Goal: Information Seeking & Learning: Compare options

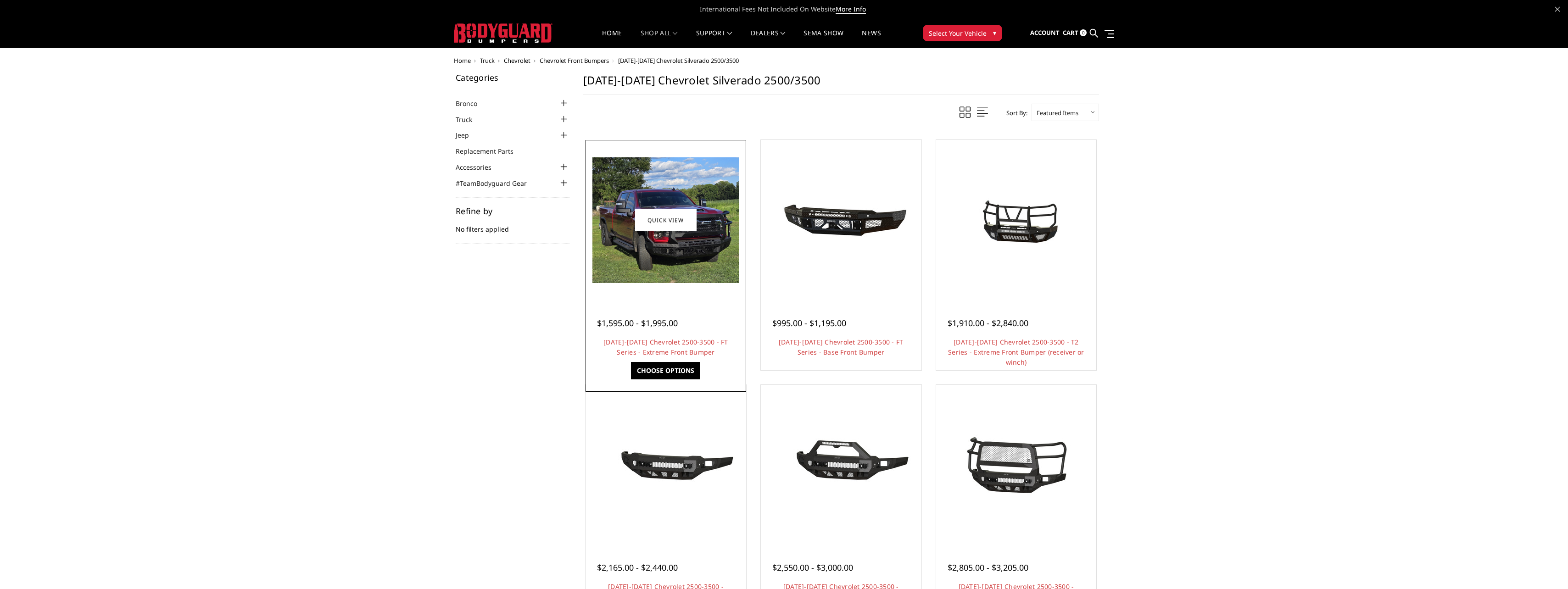
click at [659, 253] on img at bounding box center [666, 220] width 147 height 126
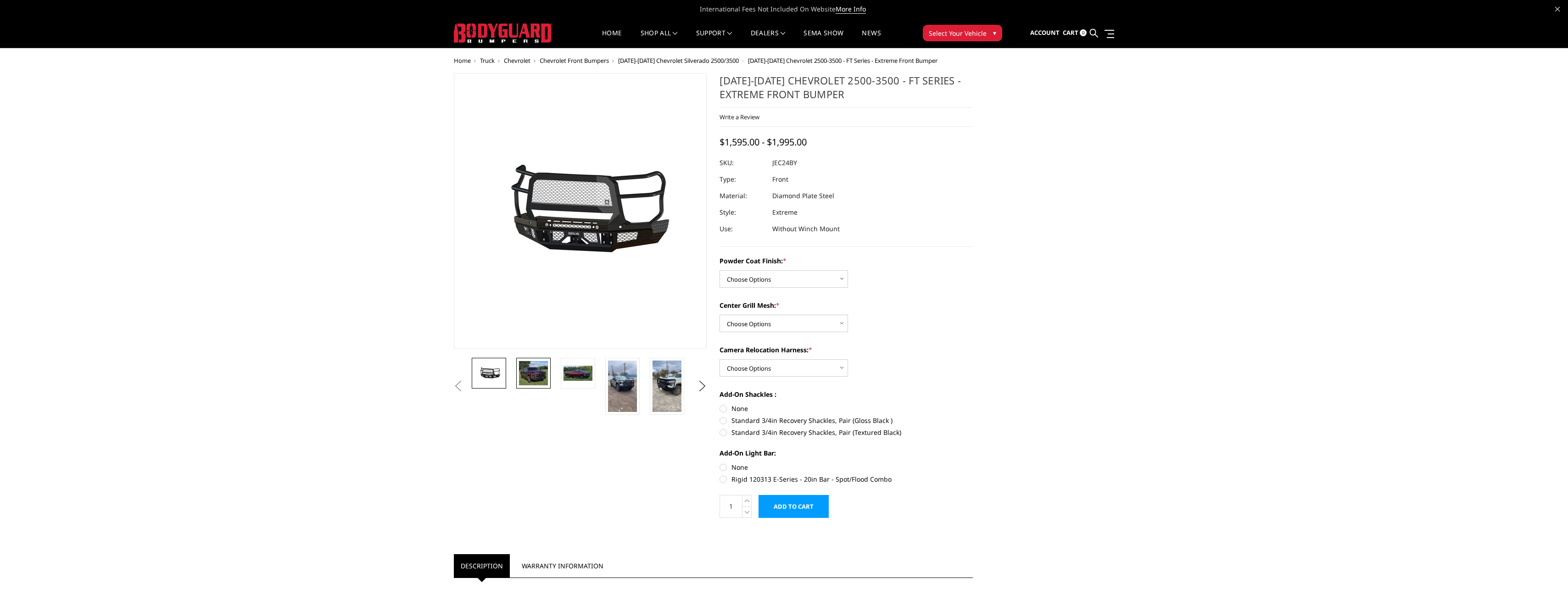
click at [534, 377] on img at bounding box center [534, 373] width 29 height 25
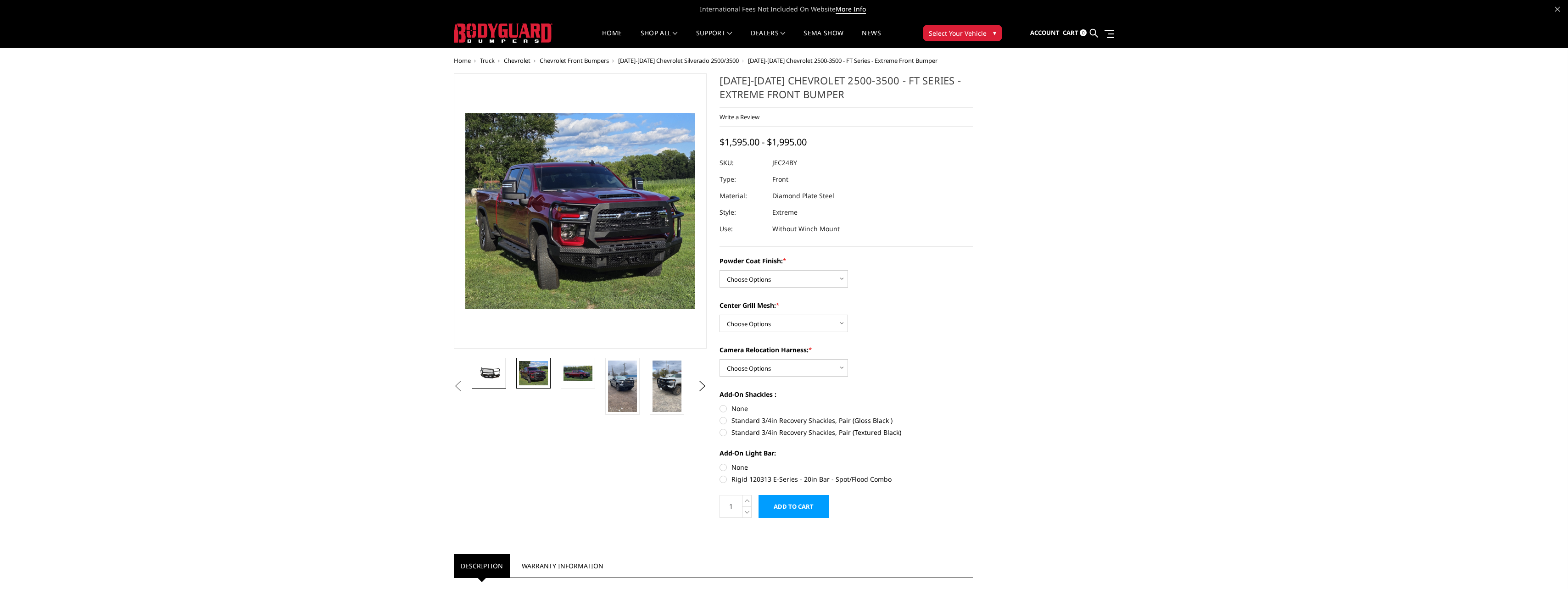
click at [482, 369] on img at bounding box center [489, 373] width 29 height 13
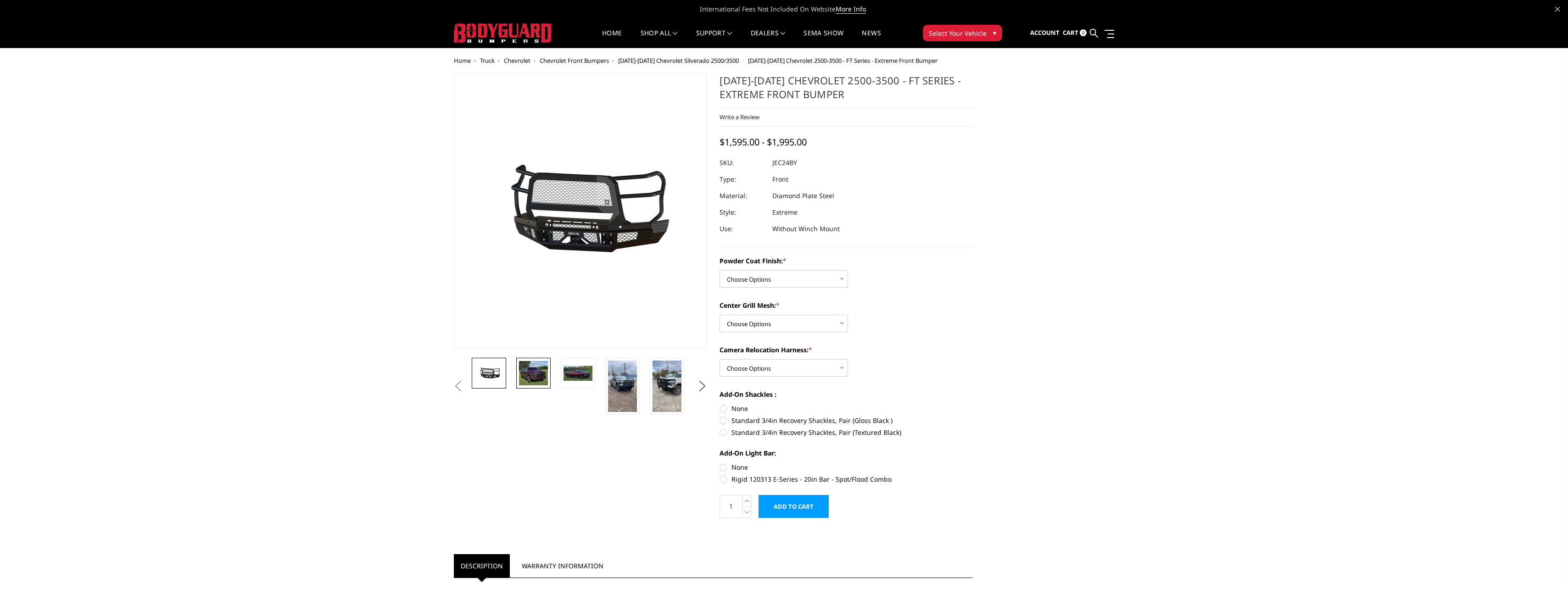
click at [533, 371] on img at bounding box center [534, 373] width 29 height 25
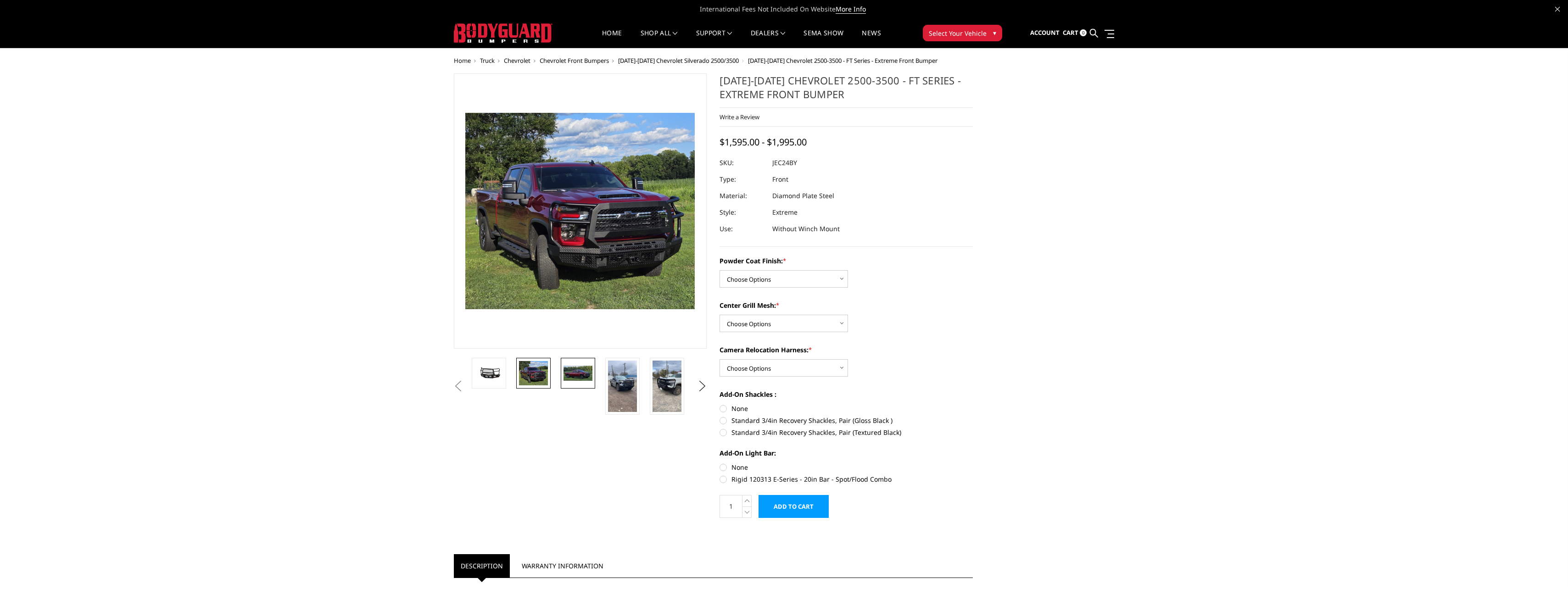
click at [565, 373] on img at bounding box center [578, 373] width 29 height 16
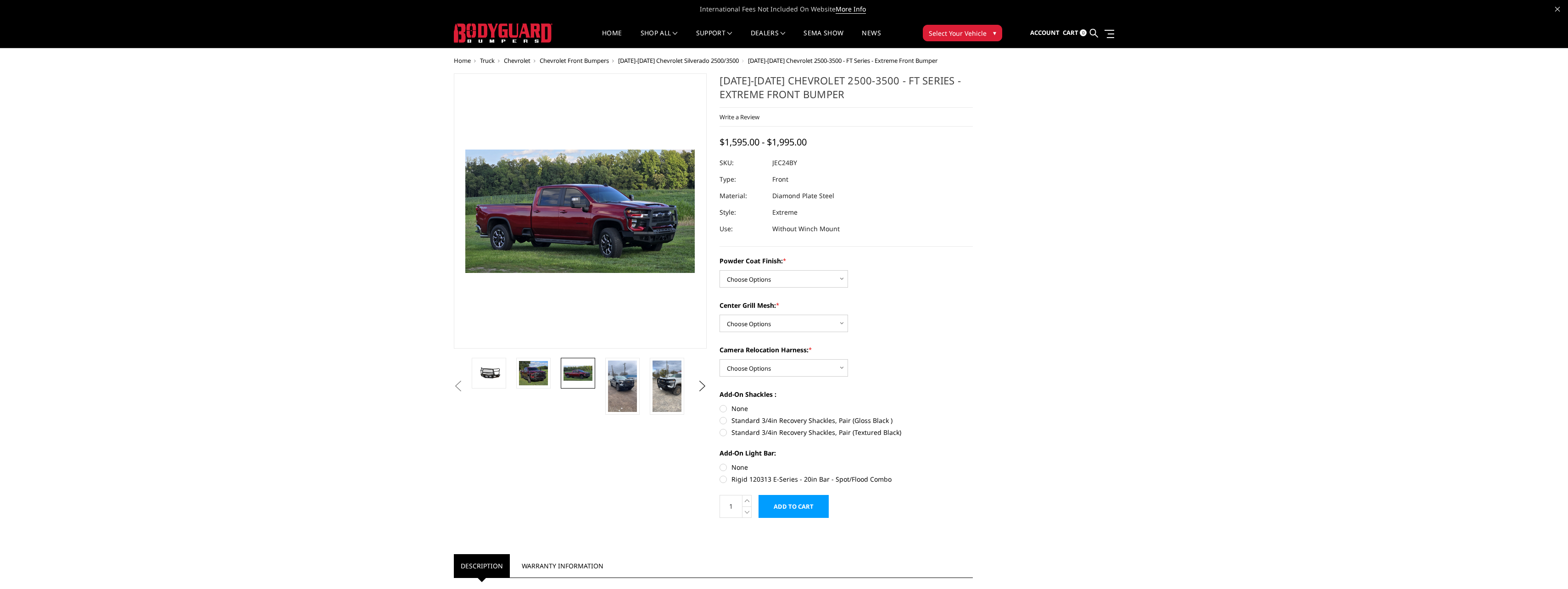
click at [575, 374] on img at bounding box center [578, 373] width 29 height 16
click at [633, 382] on img at bounding box center [623, 386] width 29 height 51
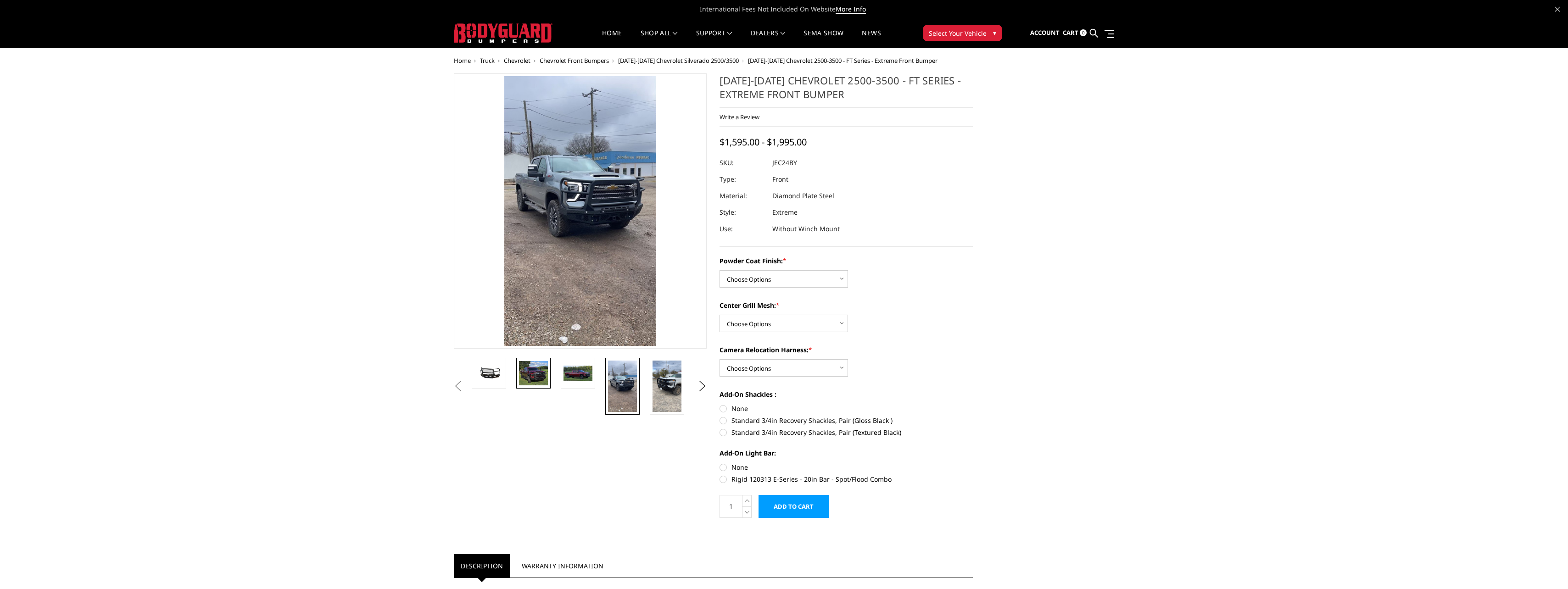
click at [530, 367] on img at bounding box center [534, 373] width 29 height 25
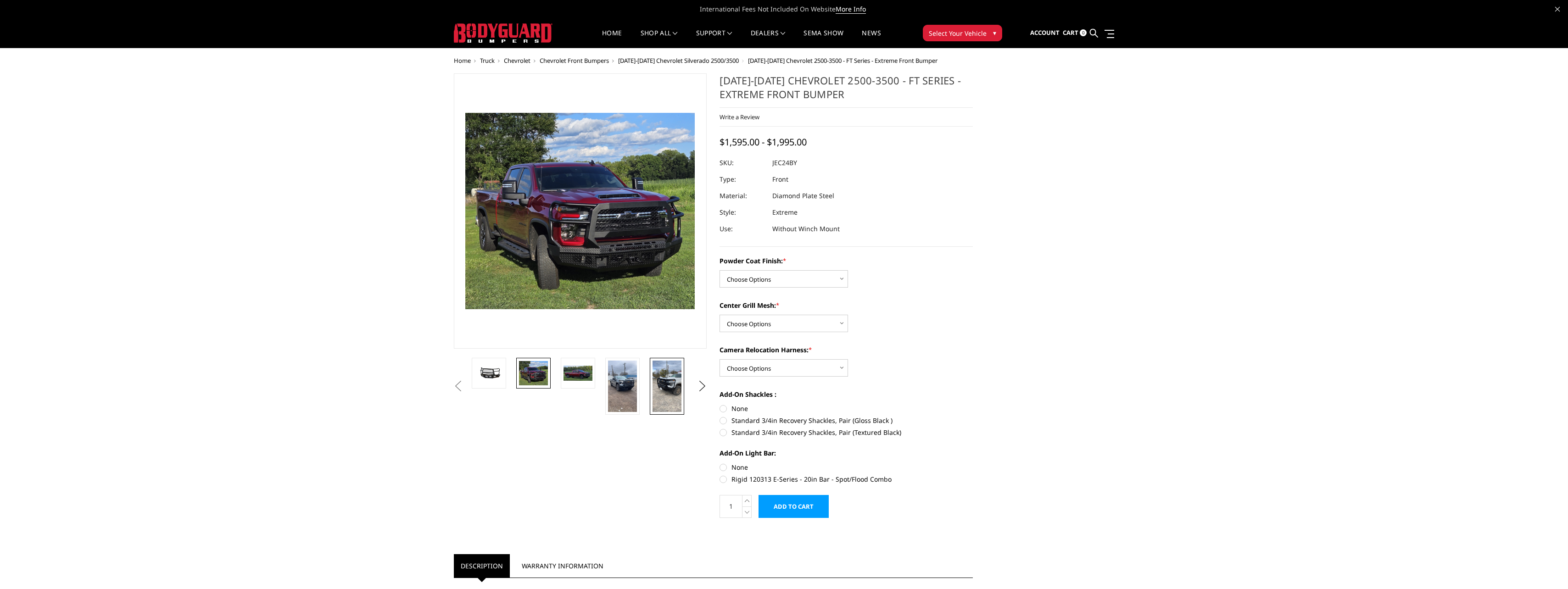
click at [667, 388] on img at bounding box center [667, 386] width 29 height 51
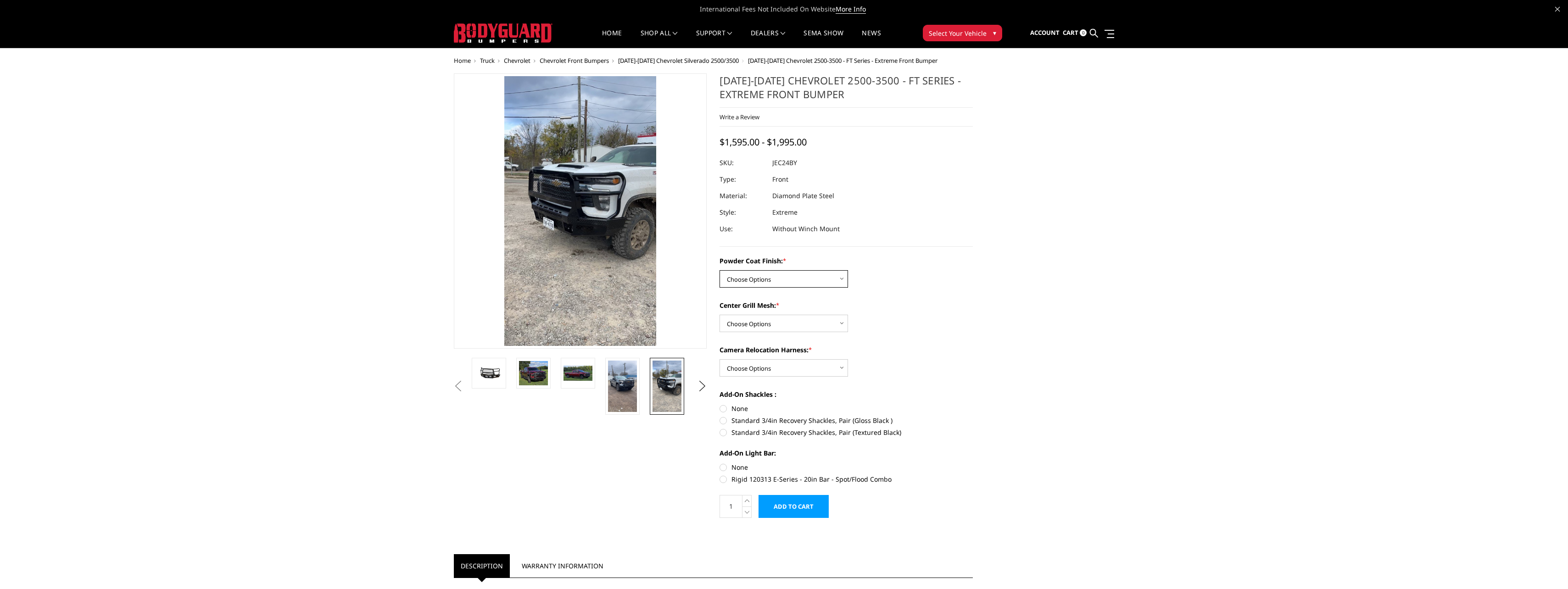
click at [841, 276] on select "Choose Options Bare Metal Gloss Black Powder Coat Textured Black Powder Coat" at bounding box center [783, 279] width 128 height 18
select select "3278"
click at [719, 270] on select "Choose Options Bare Metal Gloss Black Powder Coat Textured Black Powder Coat" at bounding box center [783, 279] width 128 height 18
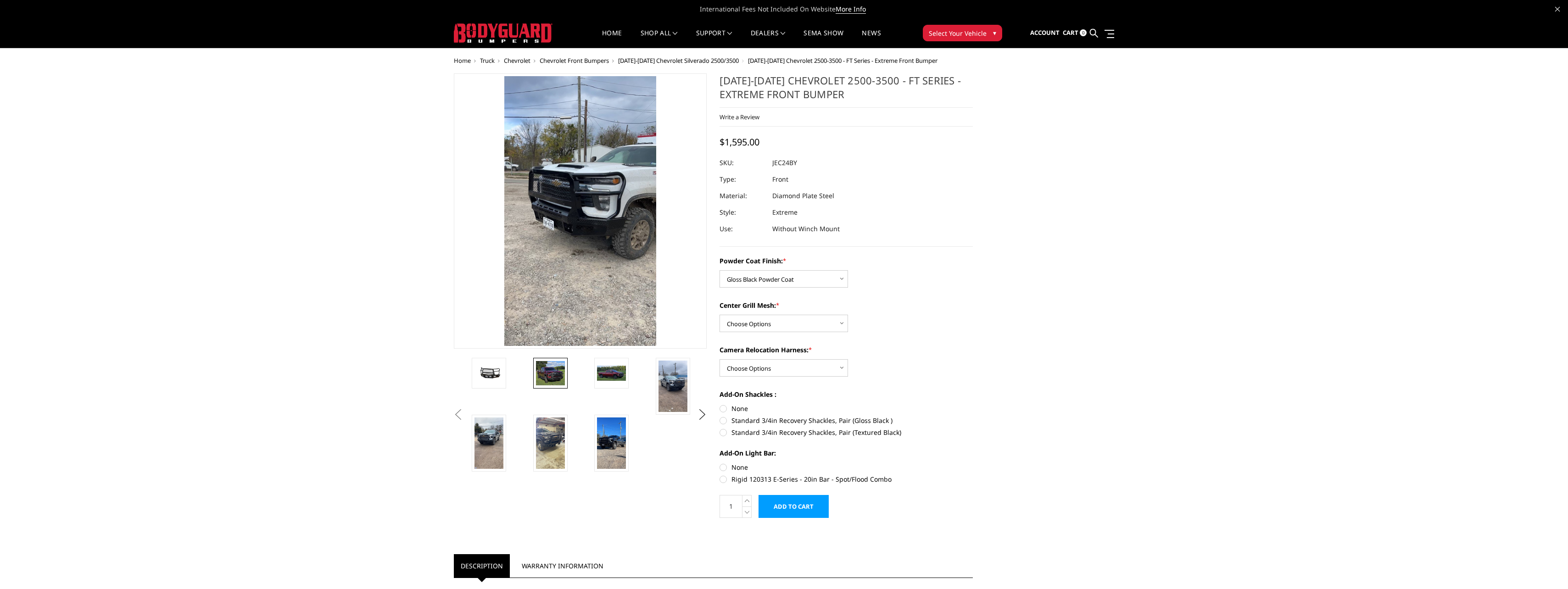
click at [547, 377] on img at bounding box center [551, 373] width 29 height 25
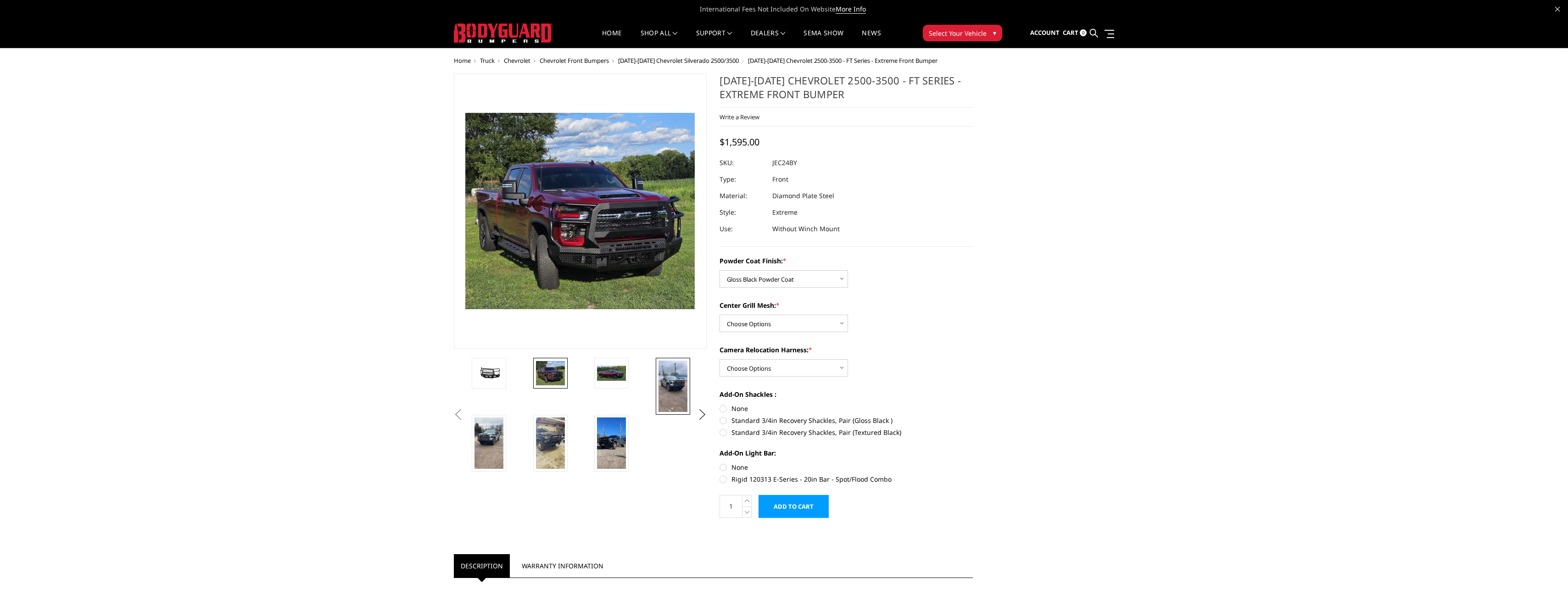
click at [673, 387] on img at bounding box center [673, 386] width 29 height 51
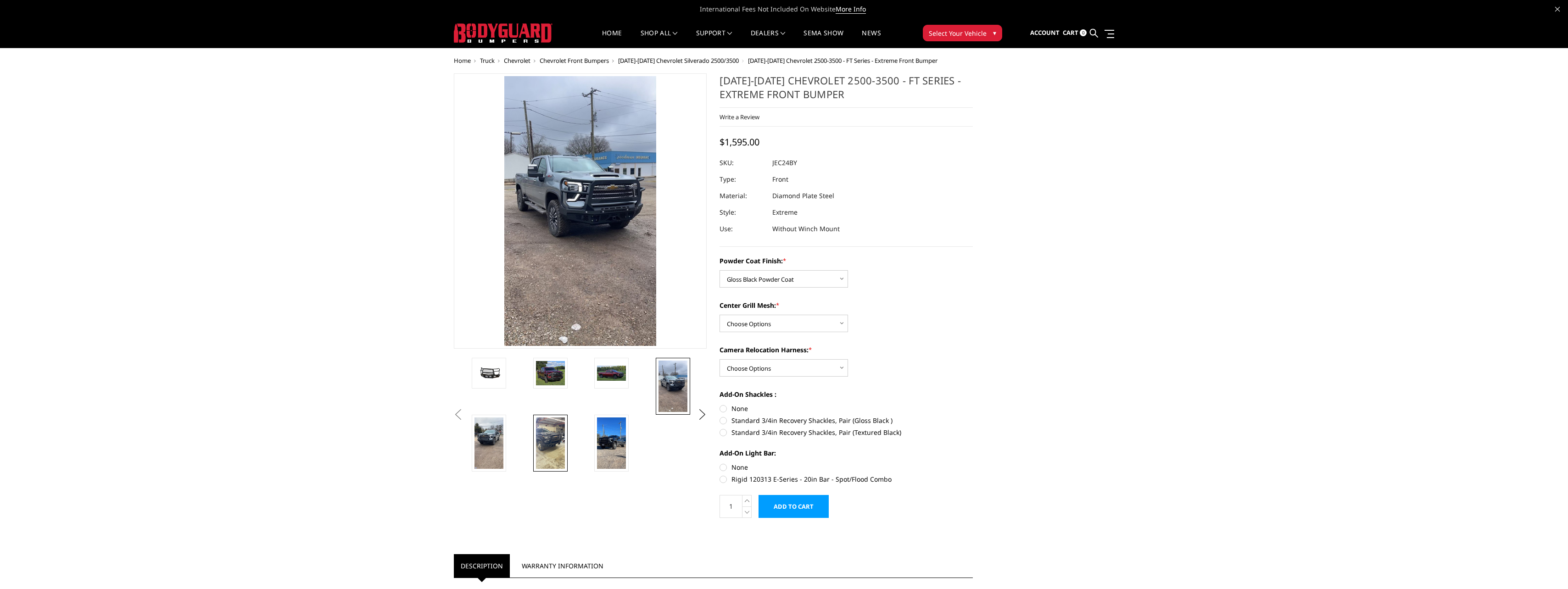
click at [549, 456] on img at bounding box center [551, 443] width 29 height 51
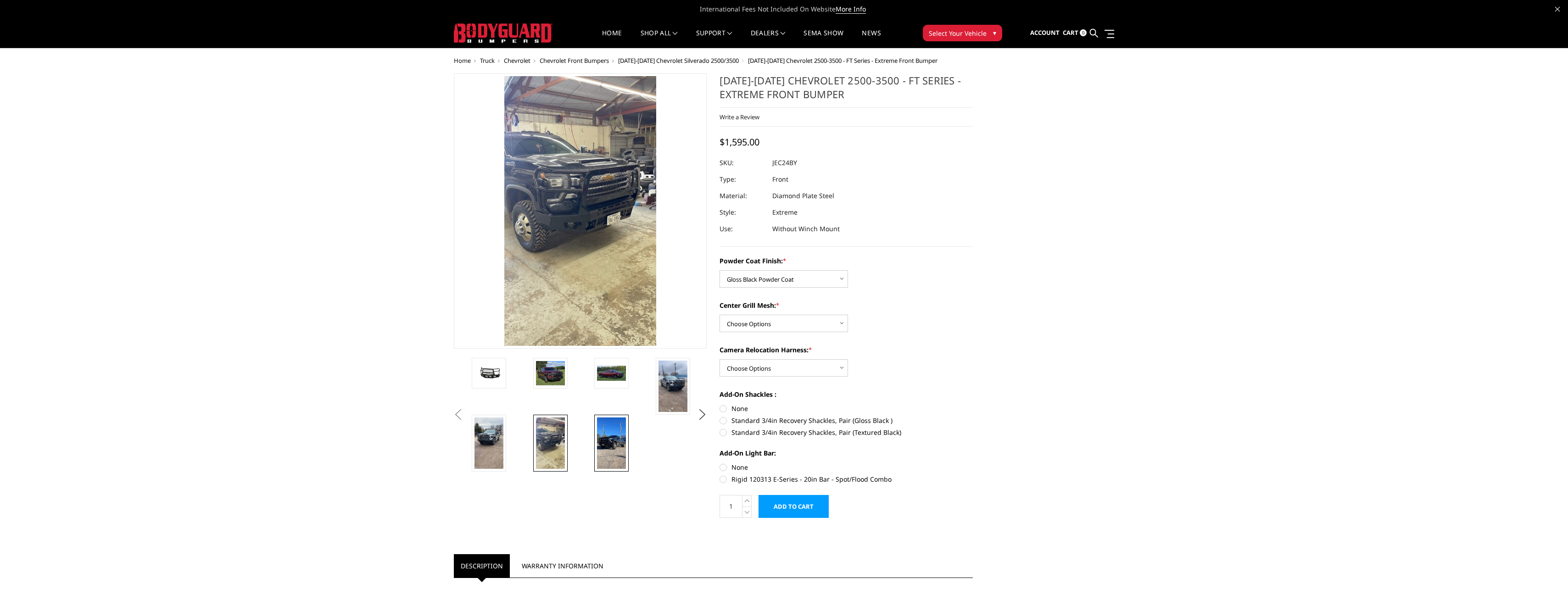
click at [605, 452] on img at bounding box center [611, 443] width 29 height 51
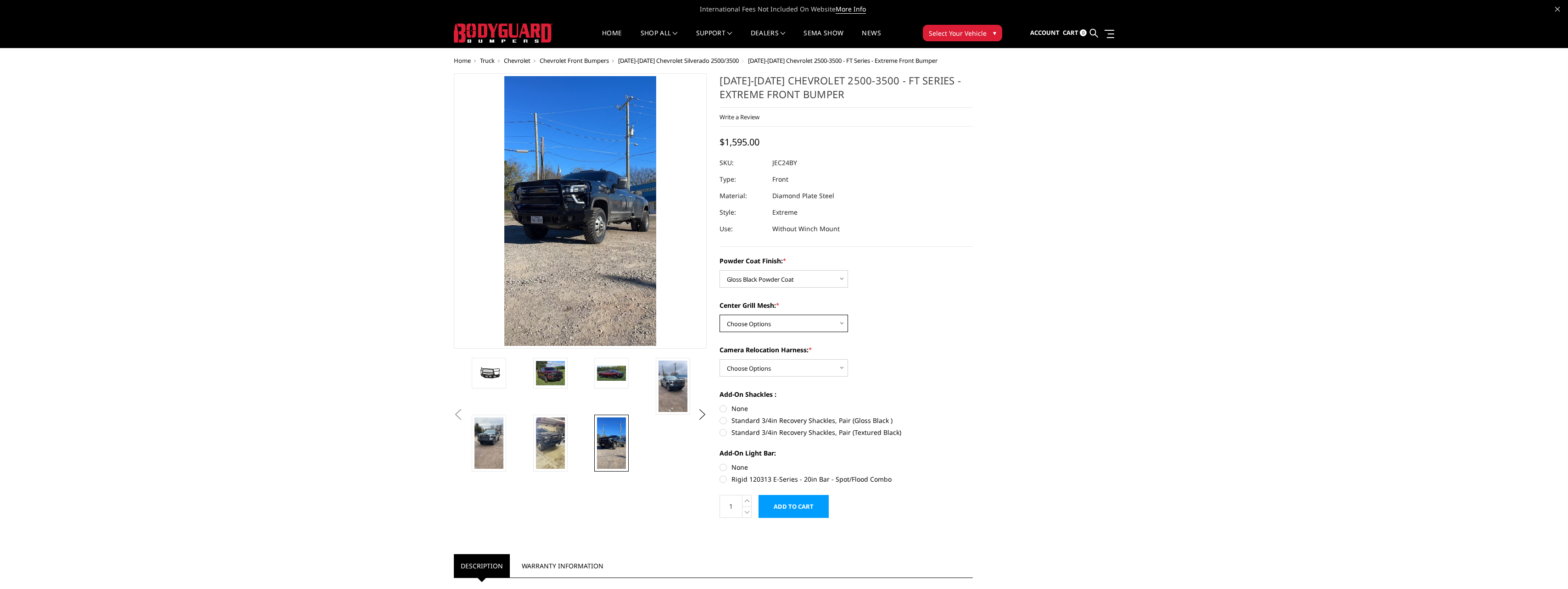
click at [842, 323] on select "Choose Options WITH Expanded Metal in Center Grill WITHOUT Expanded Metal in Ce…" at bounding box center [783, 323] width 128 height 18
select select "3281"
click at [719, 314] on select "Choose Options WITH Expanded Metal in Center Grill WITHOUT Expanded Metal in Ce…" at bounding box center [783, 323] width 128 height 18
click at [561, 377] on img at bounding box center [551, 373] width 29 height 25
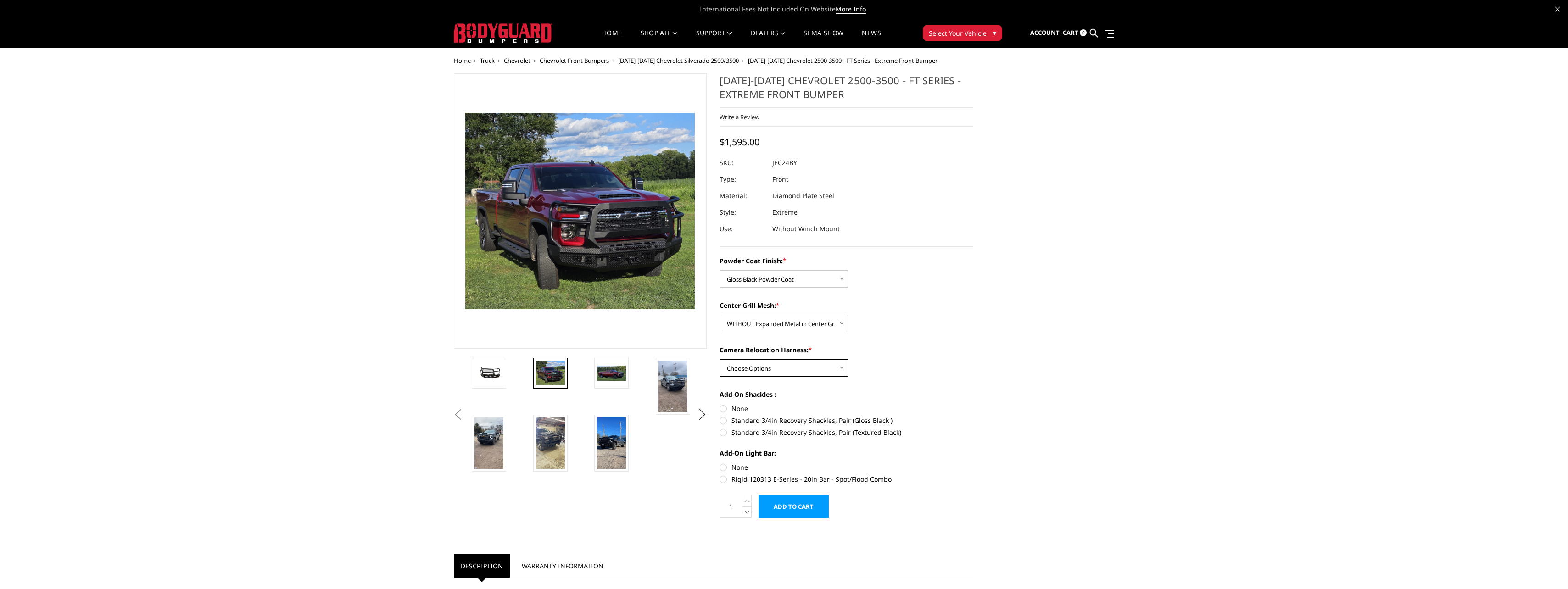
click at [840, 369] on select "Choose Options WITH Camera Relocation Harness WITHOUT Camera Relocation Harness" at bounding box center [783, 368] width 128 height 18
select select "3282"
click at [719, 359] on select "Choose Options WITH Camera Relocation Harness WITHOUT Camera Relocation Harness" at bounding box center [783, 368] width 128 height 18
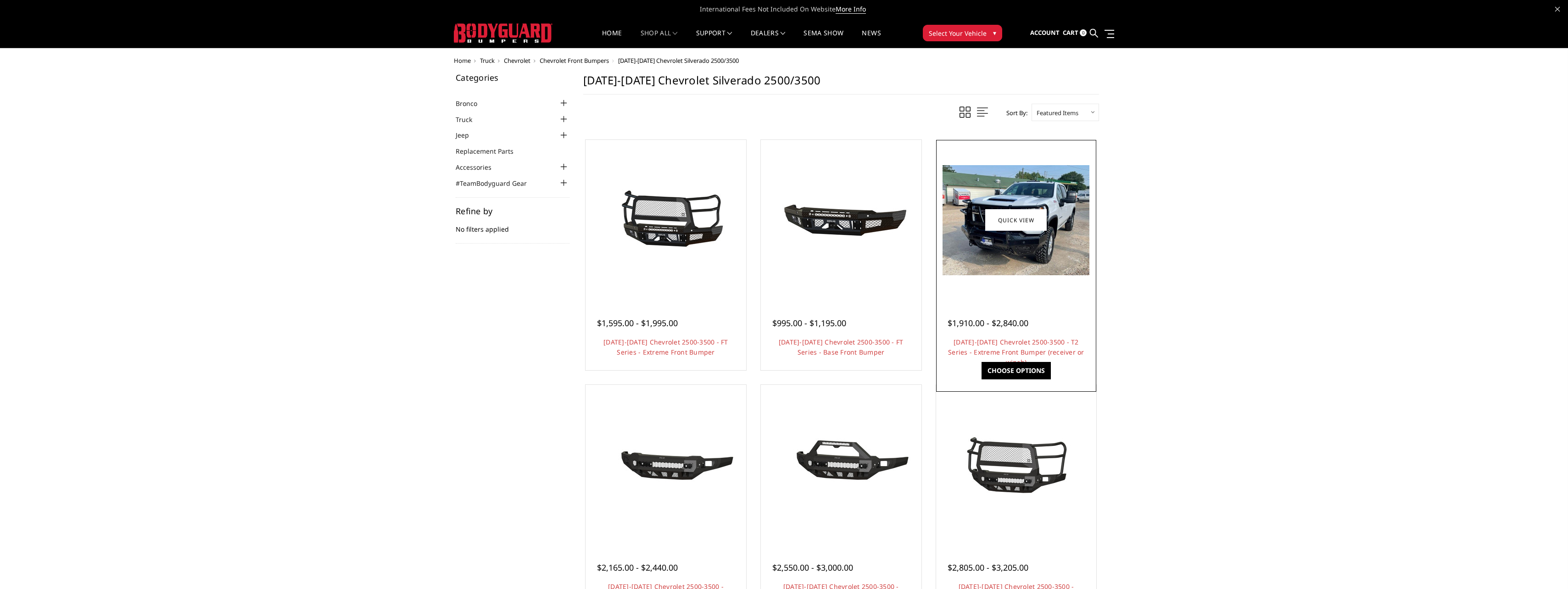
click at [1017, 256] on img at bounding box center [1016, 220] width 147 height 110
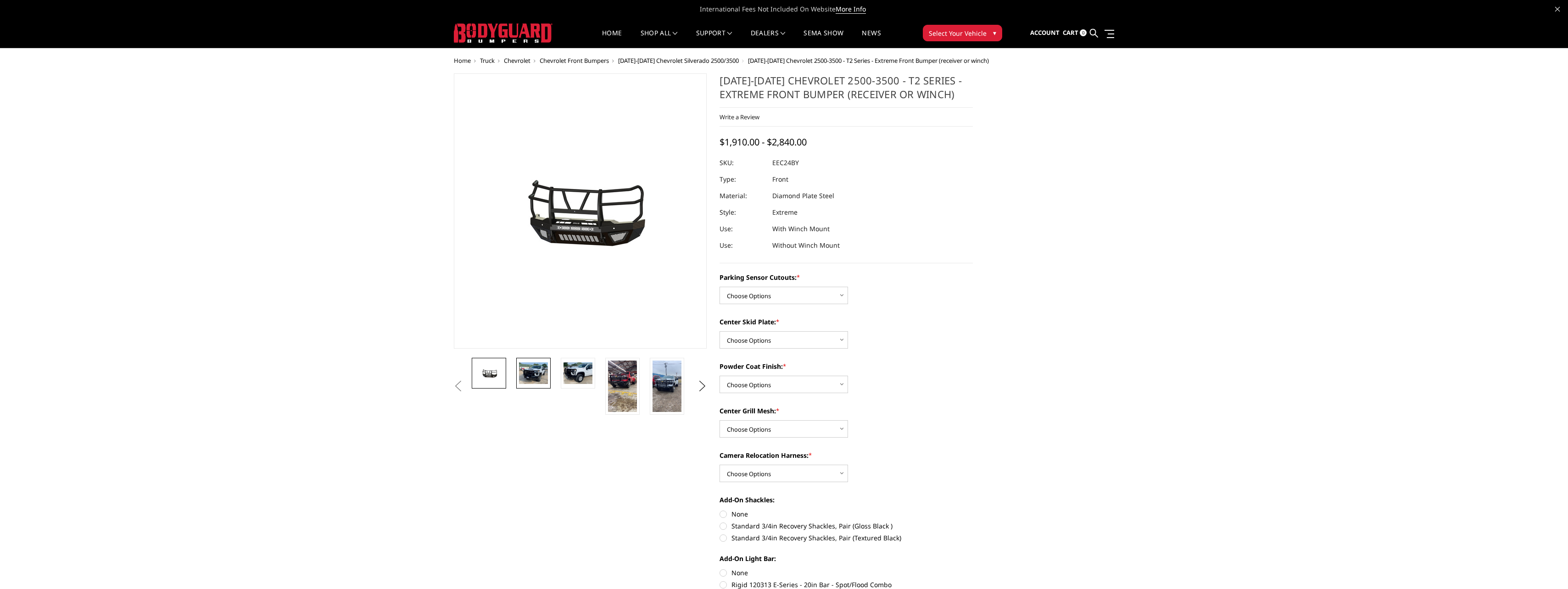
click at [530, 372] on img at bounding box center [534, 373] width 29 height 21
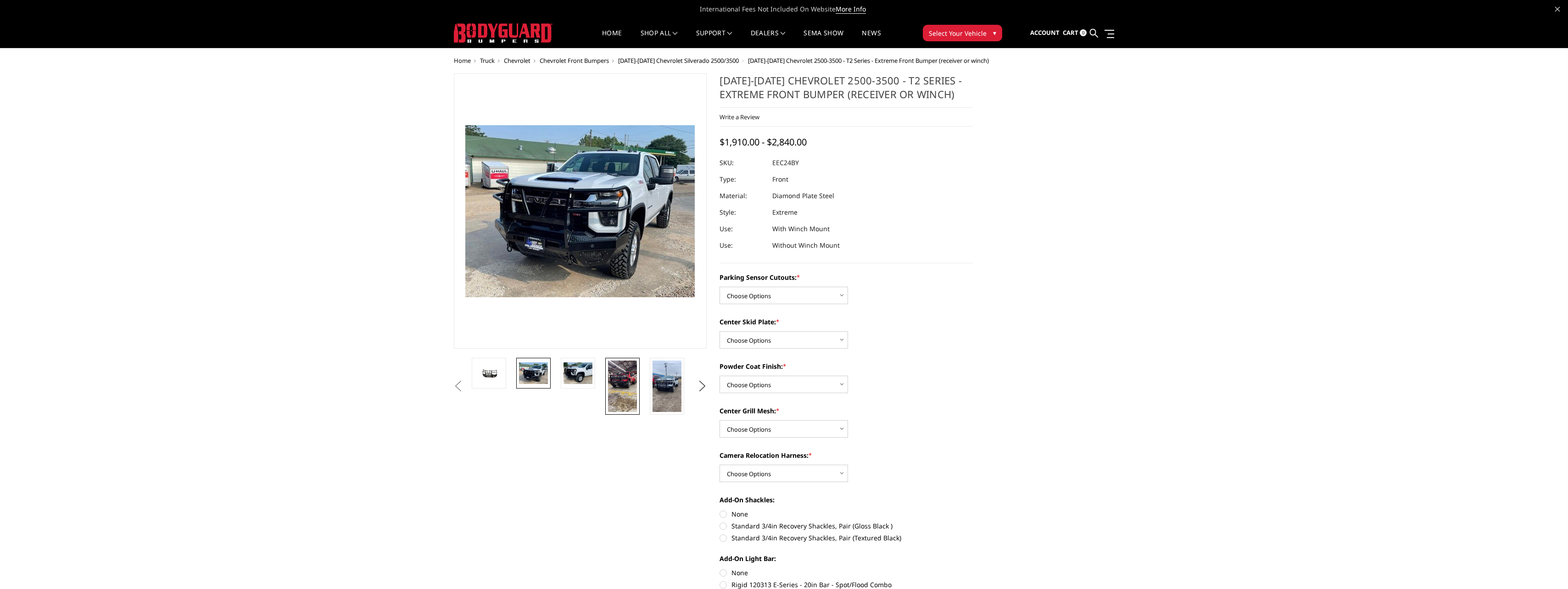
click at [620, 380] on img at bounding box center [623, 386] width 29 height 51
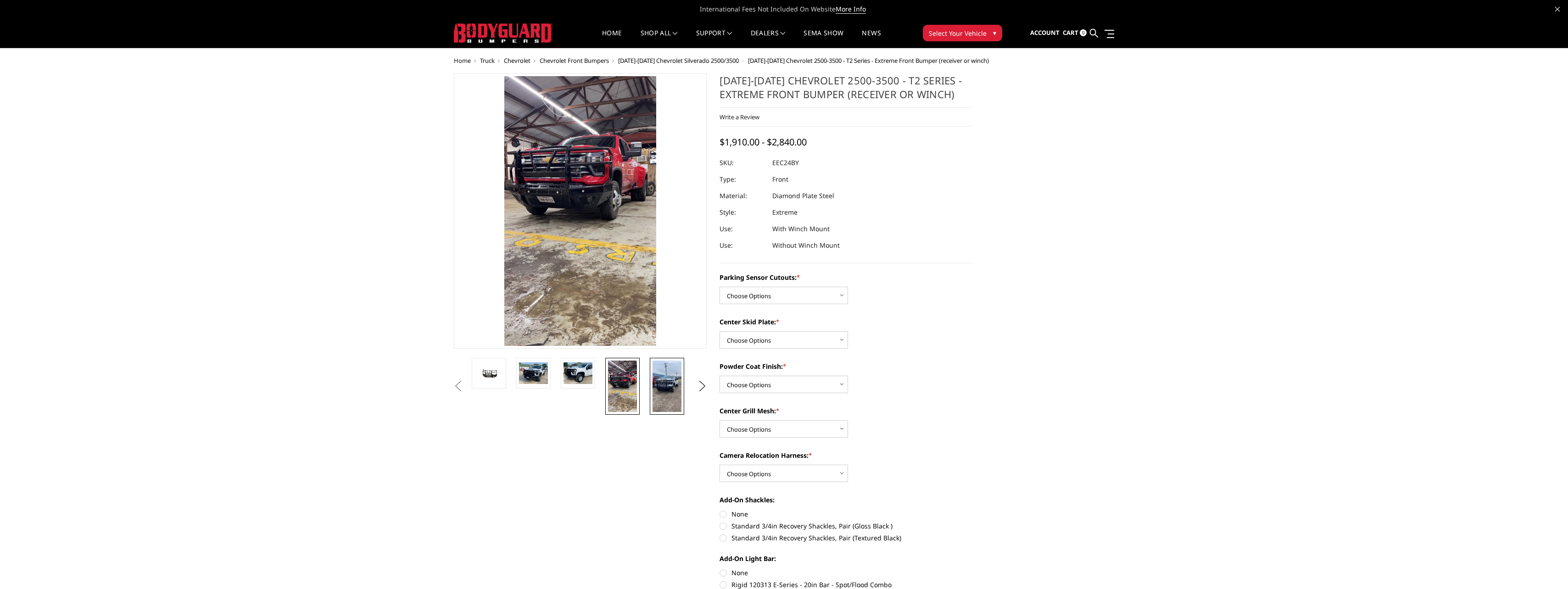
click at [662, 390] on img at bounding box center [667, 386] width 29 height 51
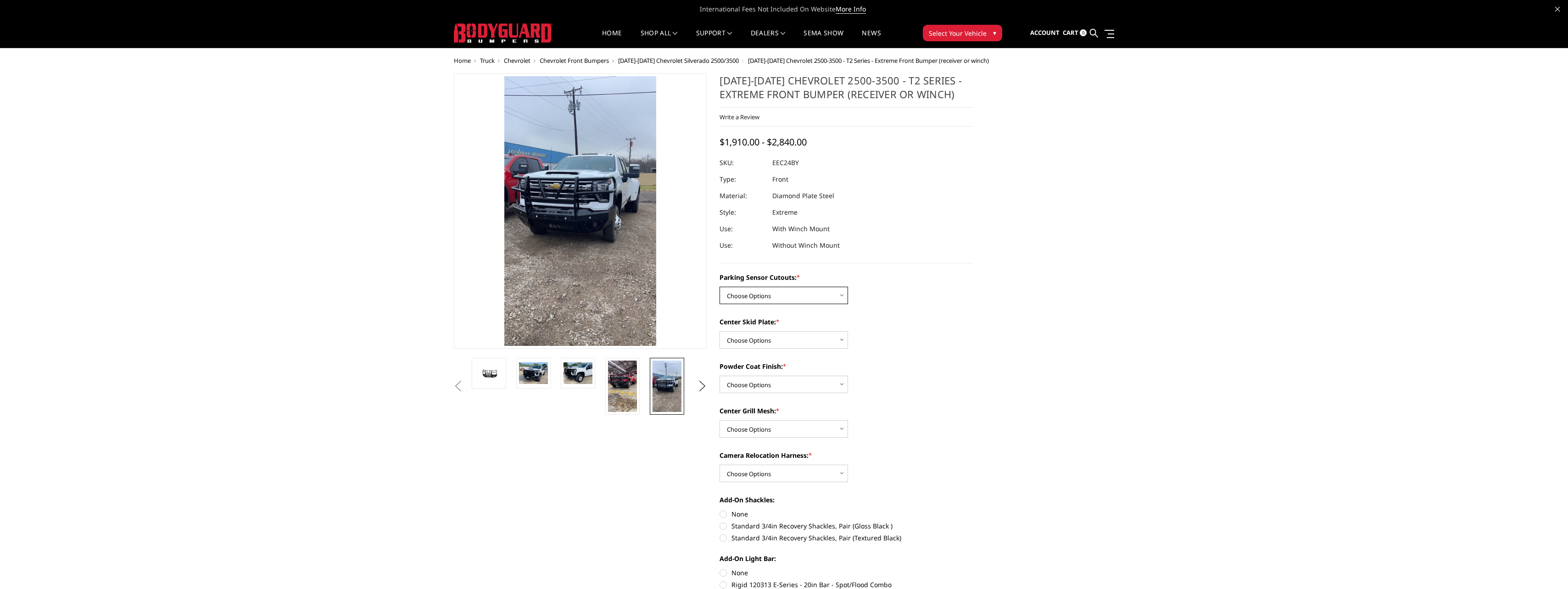
click at [842, 295] on select "Choose Options Yes - With Parking Sensor Cutouts" at bounding box center [783, 295] width 128 height 18
click at [872, 342] on div "Center Skid Plate: * Choose Options 2" Receiver Tube Standard Skid Plate (inclu…" at bounding box center [846, 333] width 253 height 32
click at [842, 341] on select "Choose Options 2" Receiver Tube Standard Skid Plate (included) Winch Mount Skid…" at bounding box center [783, 340] width 128 height 18
select select "3723"
click at [719, 331] on select "Choose Options 2" Receiver Tube Standard Skid Plate (included) Winch Mount Skid…" at bounding box center [783, 340] width 128 height 18
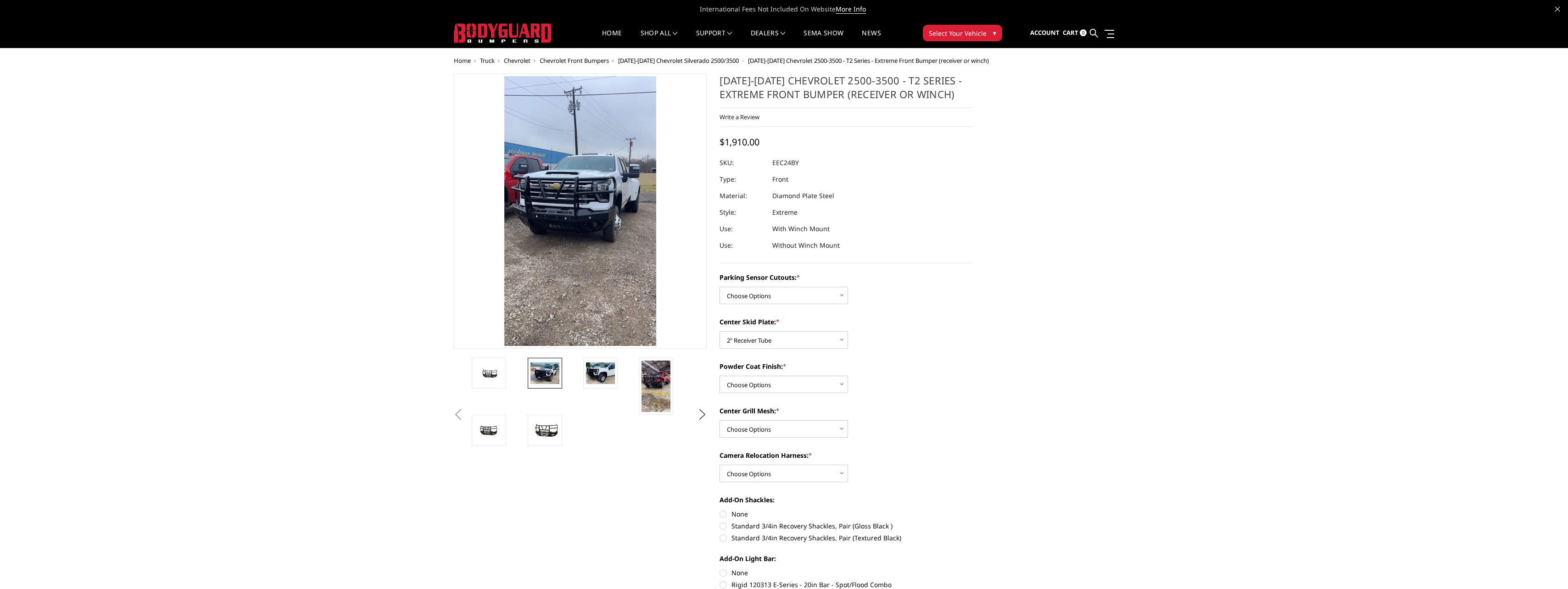
click at [536, 375] on img at bounding box center [545, 373] width 29 height 21
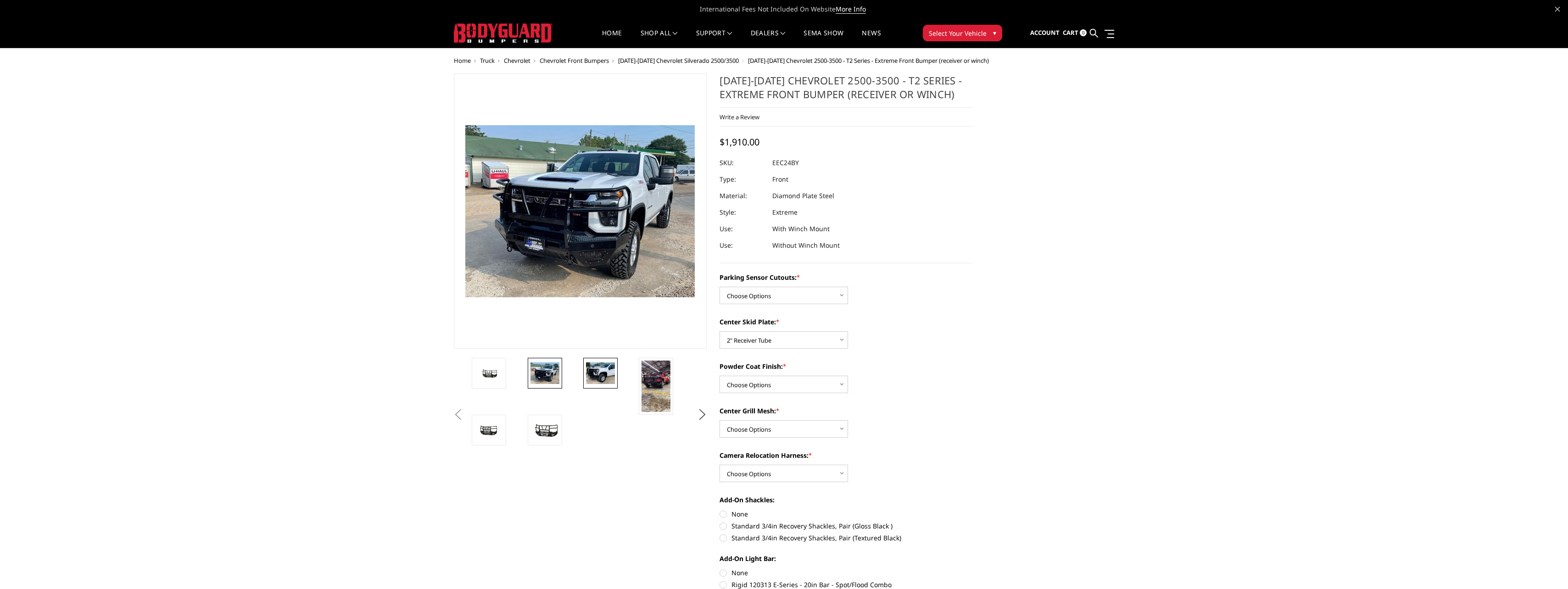
click at [606, 377] on img at bounding box center [601, 373] width 29 height 21
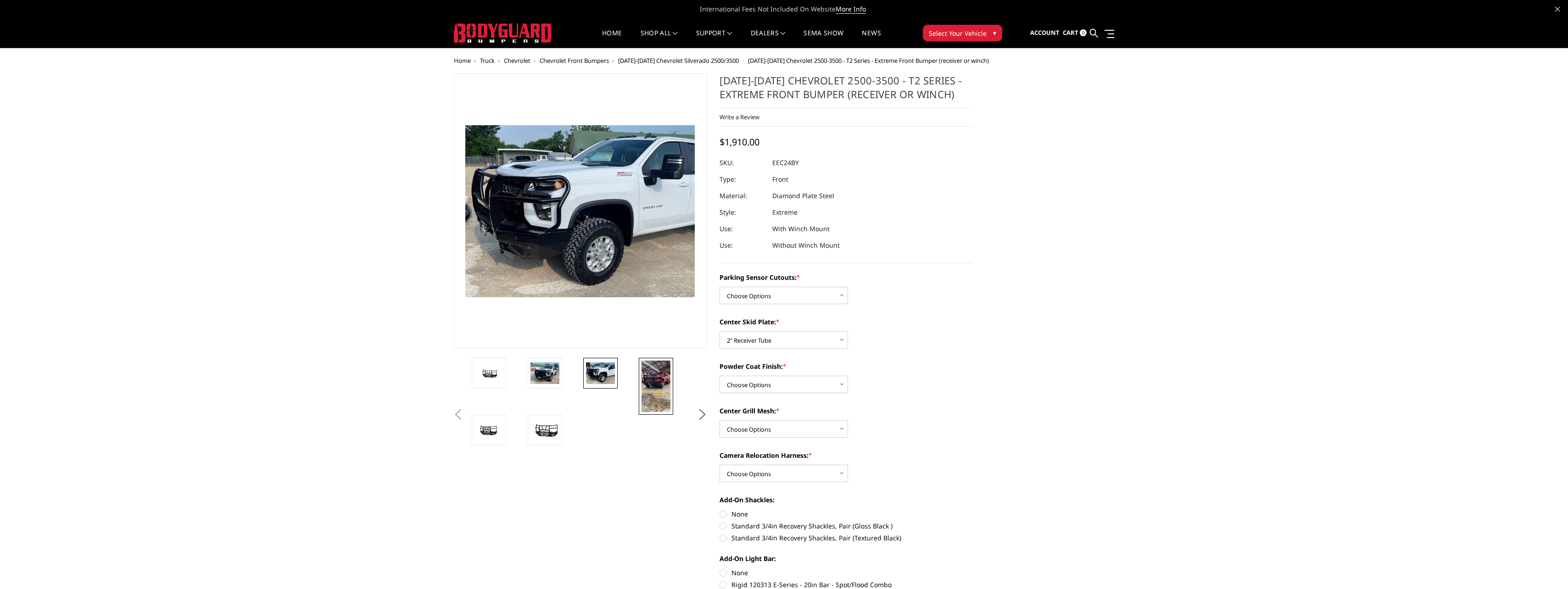
click at [652, 388] on img at bounding box center [656, 386] width 29 height 51
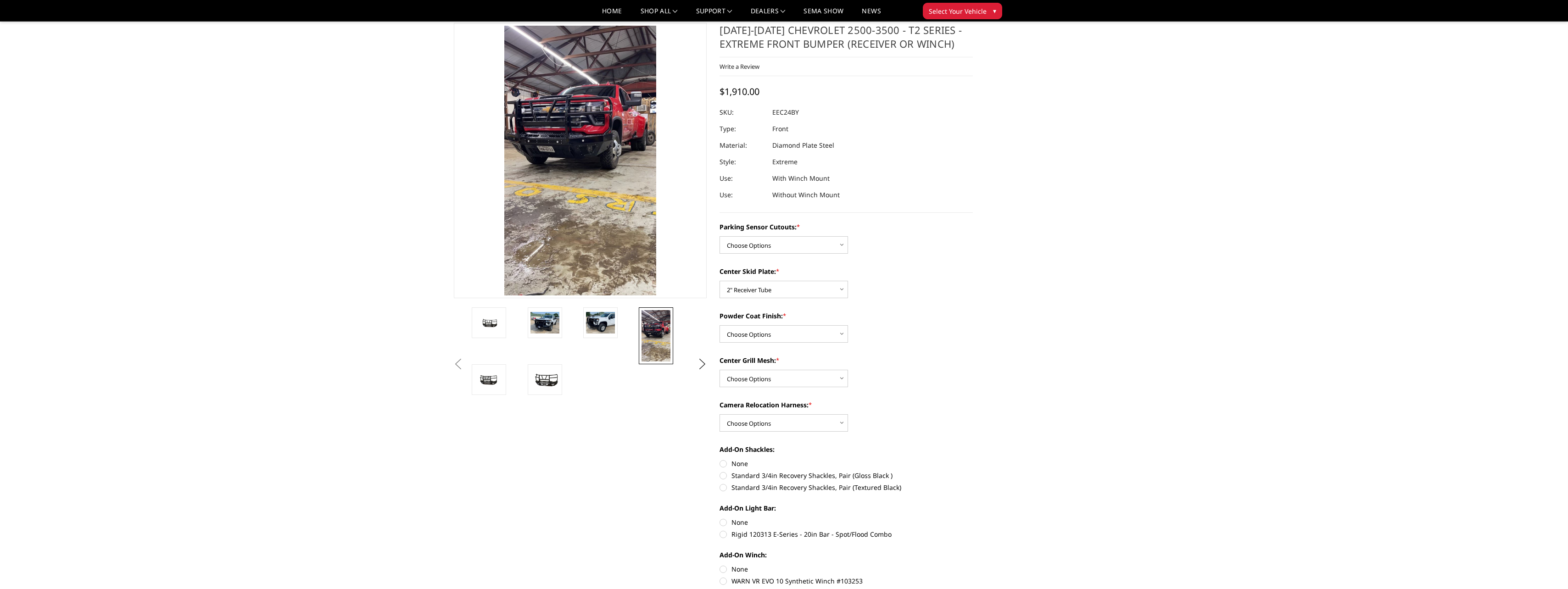
scroll to position [46, 0]
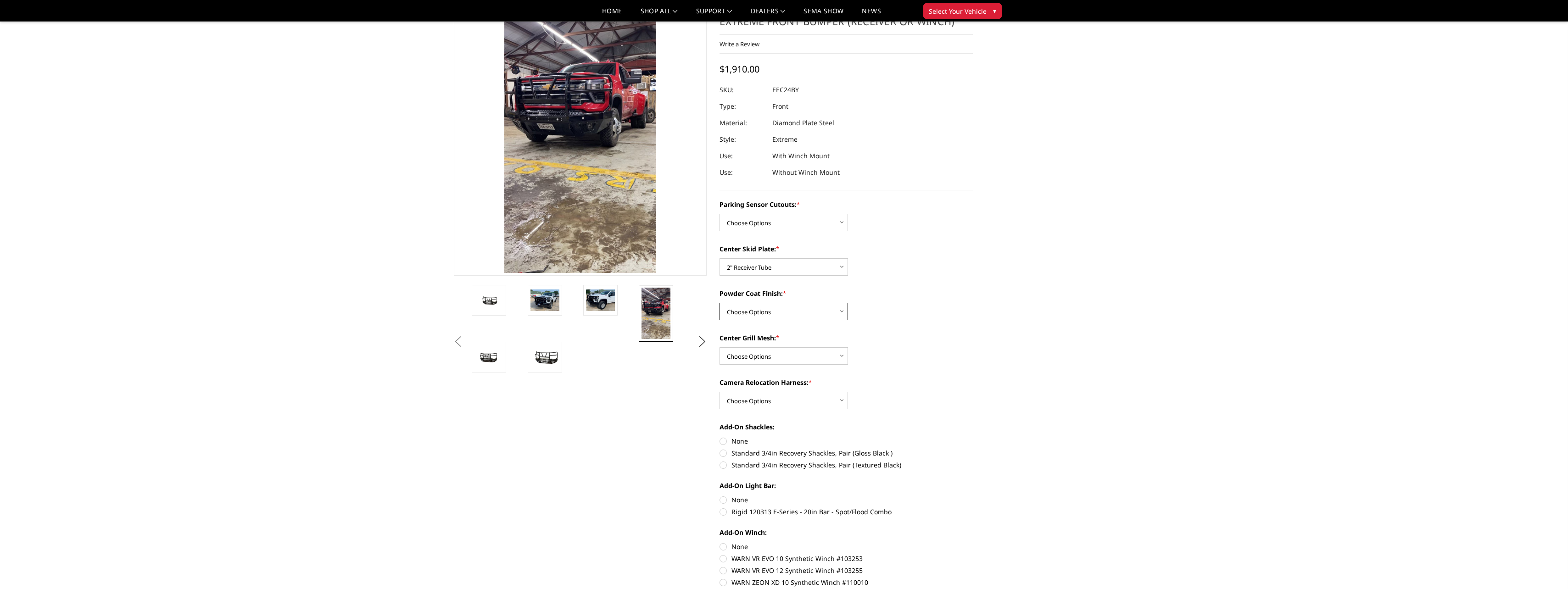
click at [842, 312] on select "Choose Options Bare Metal Gloss Black Powder Coat Textured Black Powder Coat" at bounding box center [783, 312] width 128 height 18
select select "3727"
click at [719, 303] on select "Choose Options Bare Metal Gloss Black Powder Coat Textured Black Powder Coat" at bounding box center [783, 312] width 128 height 18
click at [844, 357] on select "Choose Options With expanded metal Without expanded metal" at bounding box center [783, 356] width 128 height 18
select select "3730"
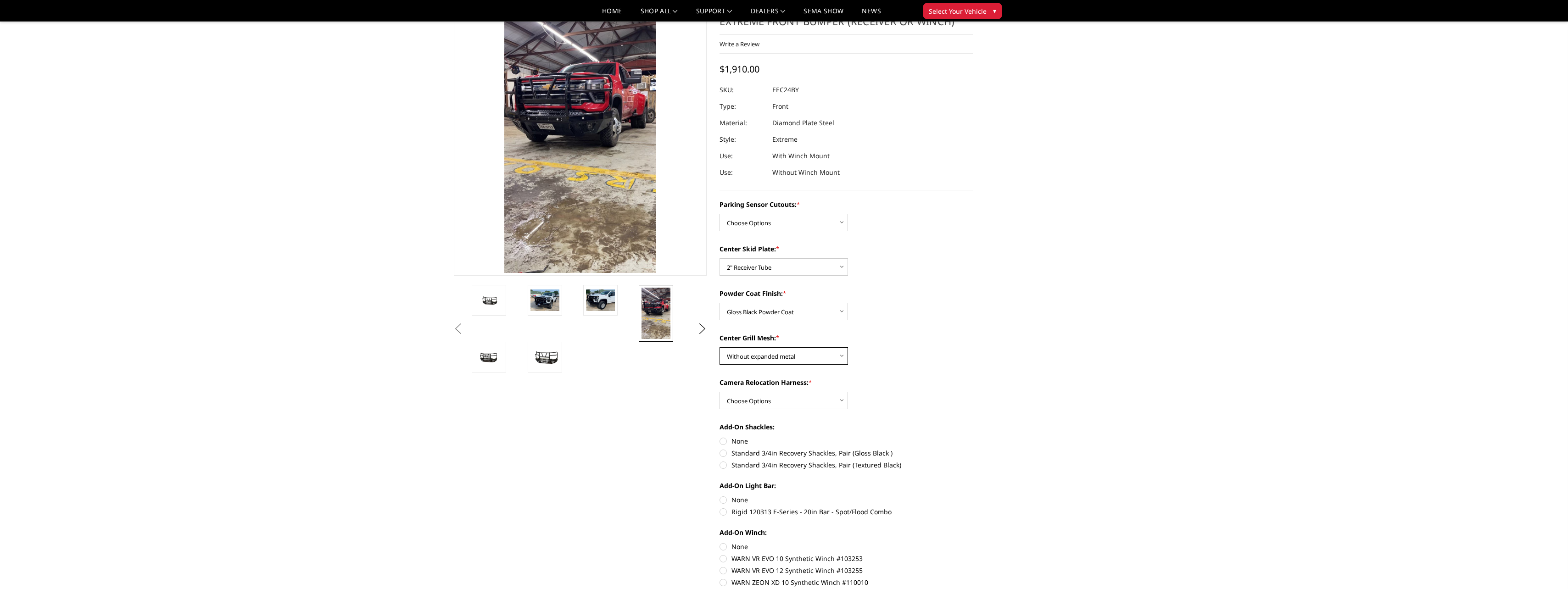
click at [719, 347] on select "Choose Options With expanded metal Without expanded metal" at bounding box center [783, 356] width 128 height 18
click at [845, 400] on select "Choose Options With camera harness Without camera harness" at bounding box center [783, 401] width 128 height 18
click at [914, 417] on div "Parking Sensor Cutouts: * Choose Options Yes - With Parking Sensor Cutouts Cent…" at bounding box center [846, 440] width 253 height 481
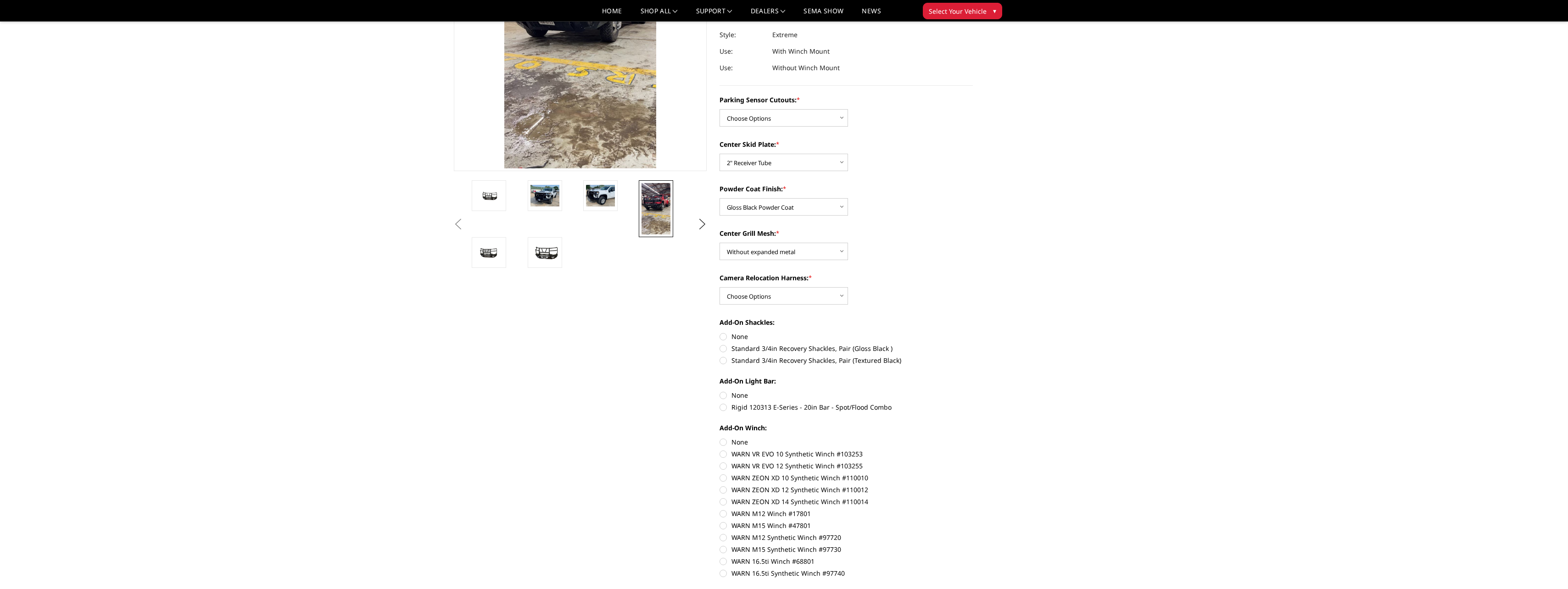
scroll to position [0, 0]
